Goal: Check status: Check status

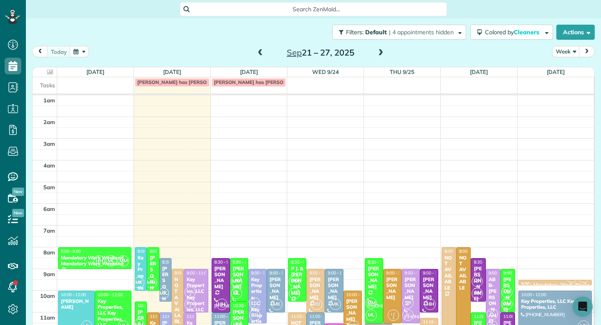
scroll to position [131, 0]
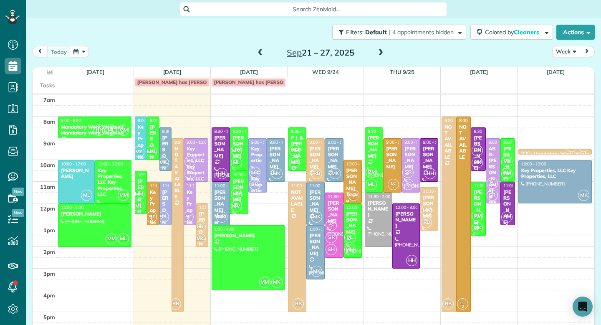
click at [197, 147] on div "Key Properties, LLC Key Properties, LLC" at bounding box center [196, 164] width 20 height 36
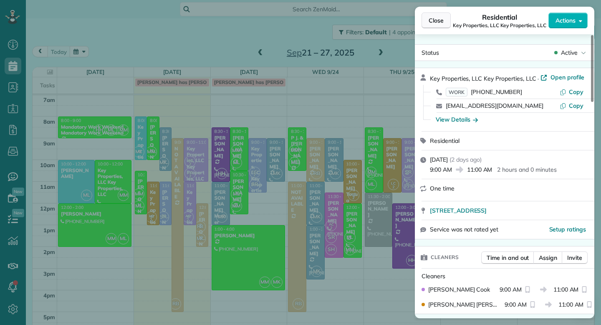
click at [439, 18] on span "Close" at bounding box center [436, 20] width 15 height 8
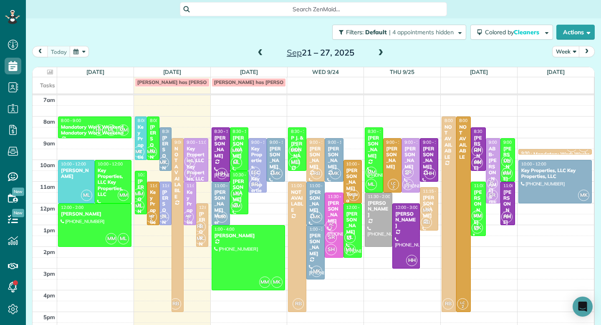
click at [151, 201] on div "Key Properties, LLC Key Properties, LLC" at bounding box center [152, 243] width 7 height 108
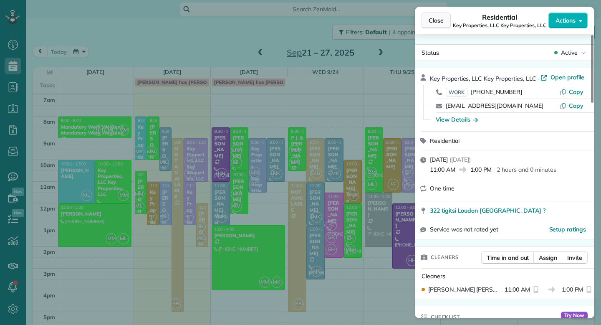
click at [437, 23] on span "Close" at bounding box center [436, 20] width 15 height 8
